Goal: Book appointment/travel/reservation

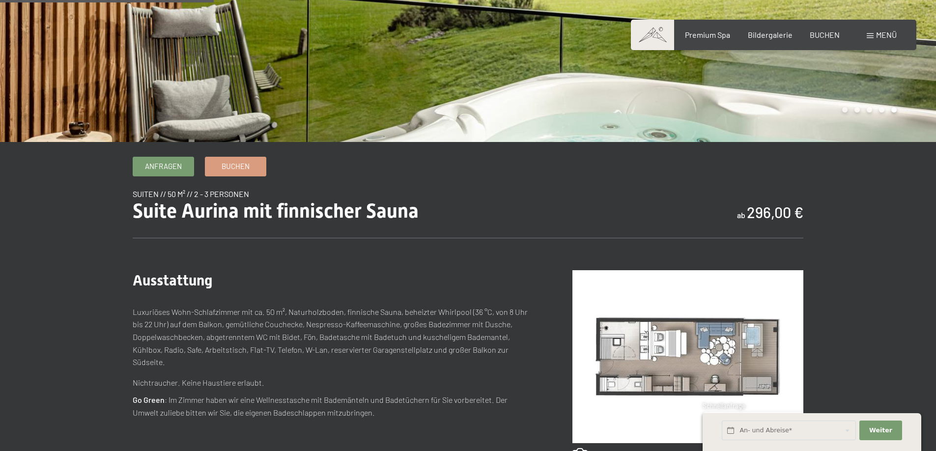
scroll to position [344, 0]
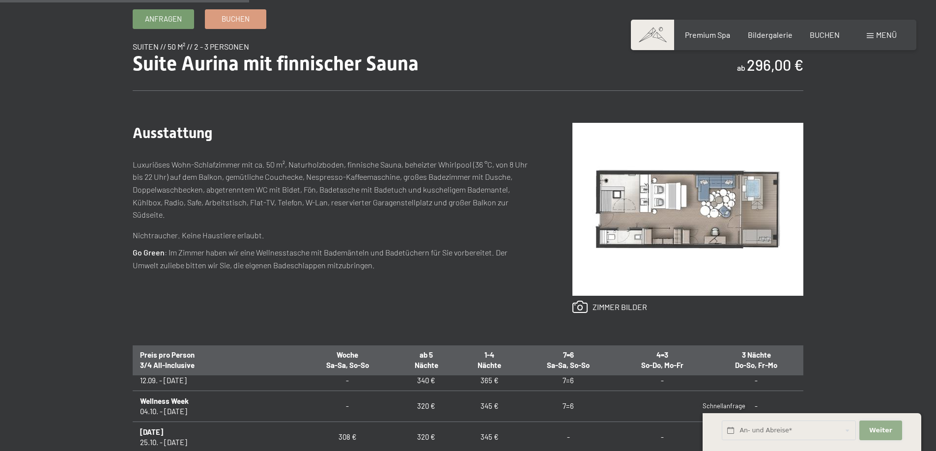
click at [882, 429] on span "Weiter" at bounding box center [880, 430] width 23 height 9
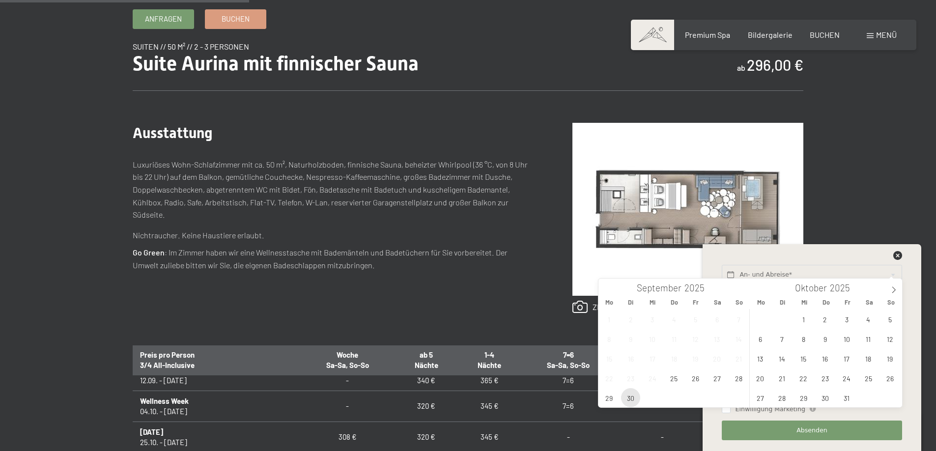
click at [632, 397] on span "30" at bounding box center [630, 397] width 19 height 19
click at [864, 316] on span "4" at bounding box center [868, 319] width 19 height 19
type input "Di. 30.09.2025 - Sa. 04.10.2025"
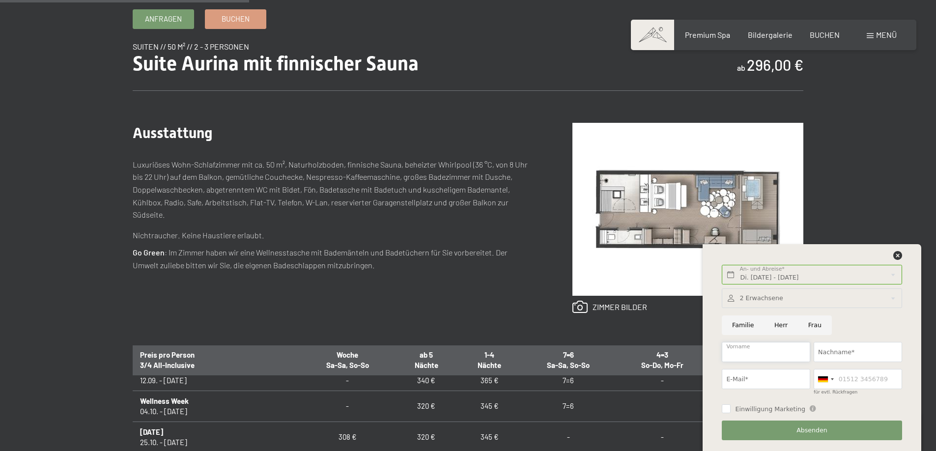
click at [778, 348] on input "Vorname" at bounding box center [766, 352] width 88 height 20
type input "Michael"
click at [829, 350] on input "Nachname*" at bounding box center [858, 352] width 88 height 20
type input "Heck"
click at [761, 378] on input "E-Mail*" at bounding box center [766, 379] width 88 height 20
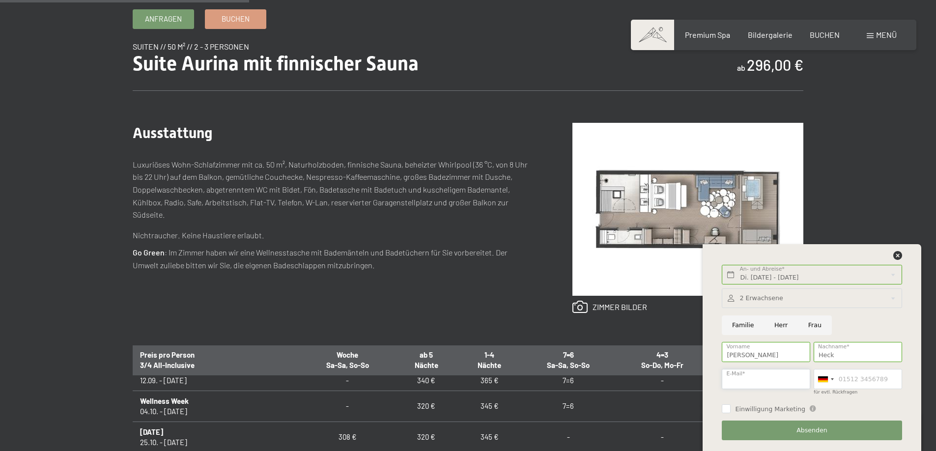
type input "mh@evaction.de"
click at [848, 377] on input "für evtl. Rückfragen" at bounding box center [858, 379] width 88 height 20
click at [726, 409] on input "Einwilligung Marketing" at bounding box center [726, 408] width 9 height 9
click at [728, 408] on input "Einwilligung Marketing" at bounding box center [726, 408] width 9 height 9
checkbox input "false"
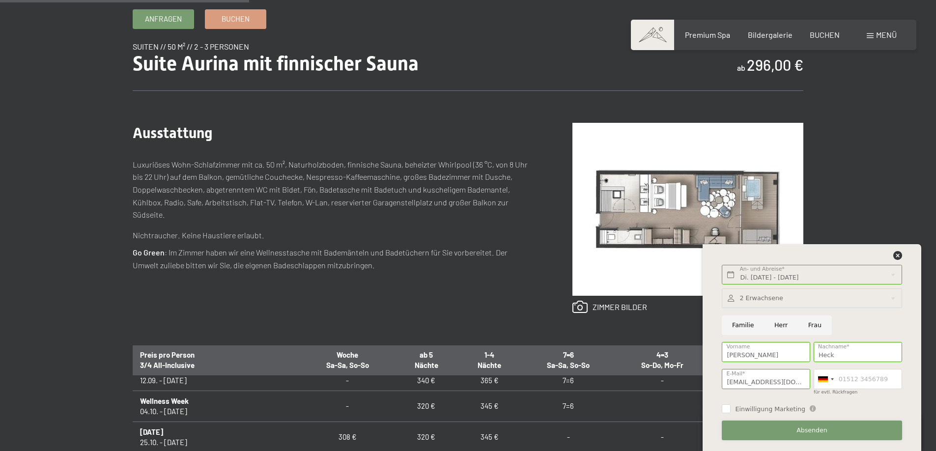
click at [818, 431] on span "Absenden" at bounding box center [812, 430] width 31 height 9
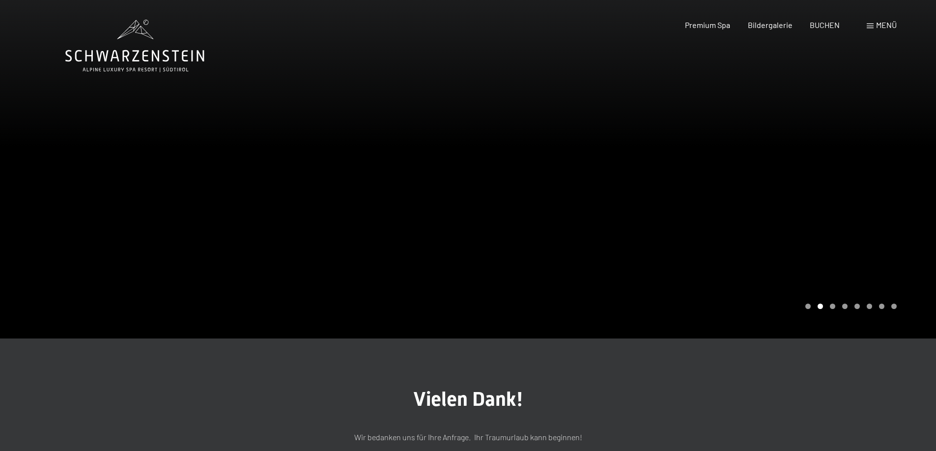
click at [876, 26] on span "Menü" at bounding box center [886, 24] width 21 height 9
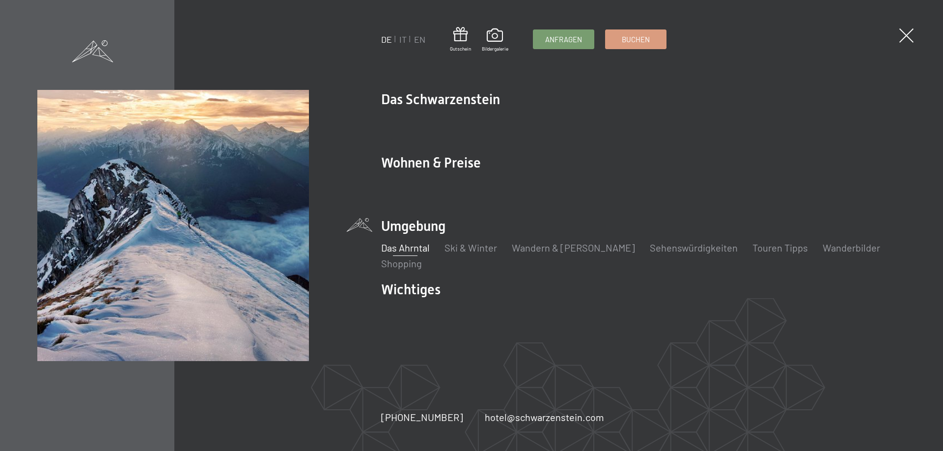
click at [406, 246] on link "Das Ahrntal" at bounding box center [405, 248] width 49 height 12
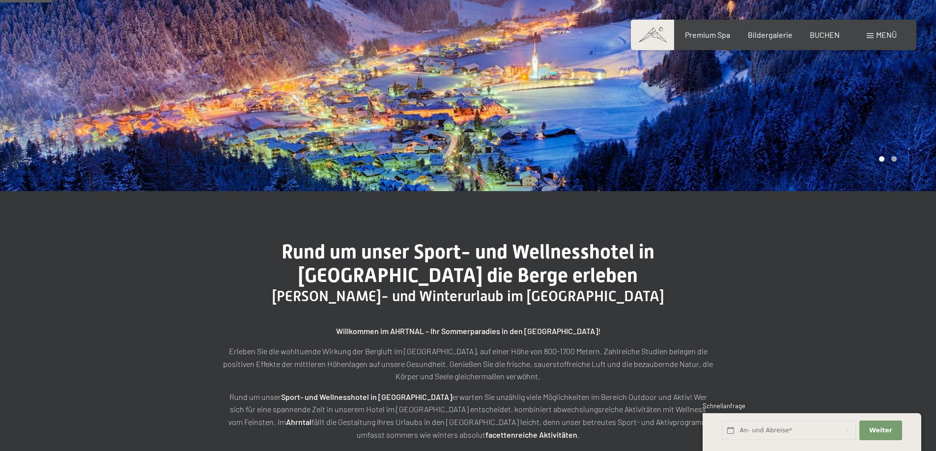
scroll to position [197, 0]
